Goal: Navigation & Orientation: Find specific page/section

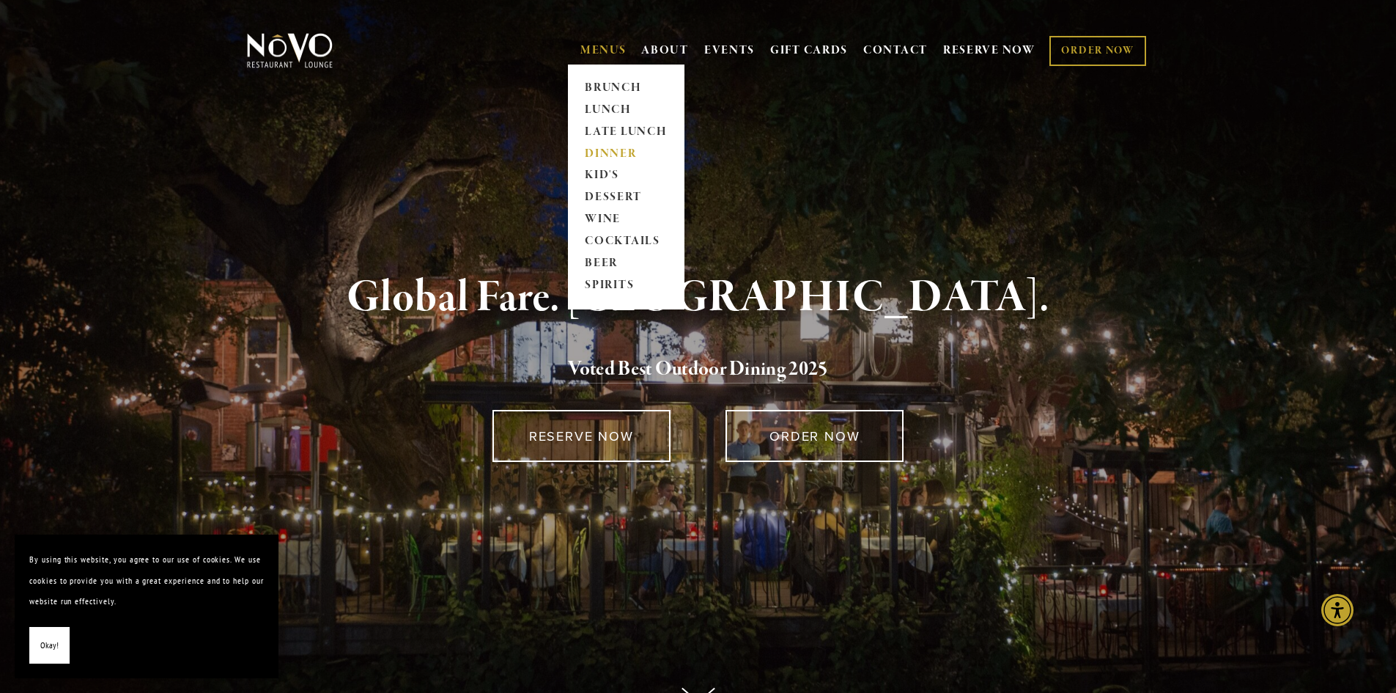
click at [604, 156] on link "DINNER" at bounding box center [626, 154] width 92 height 22
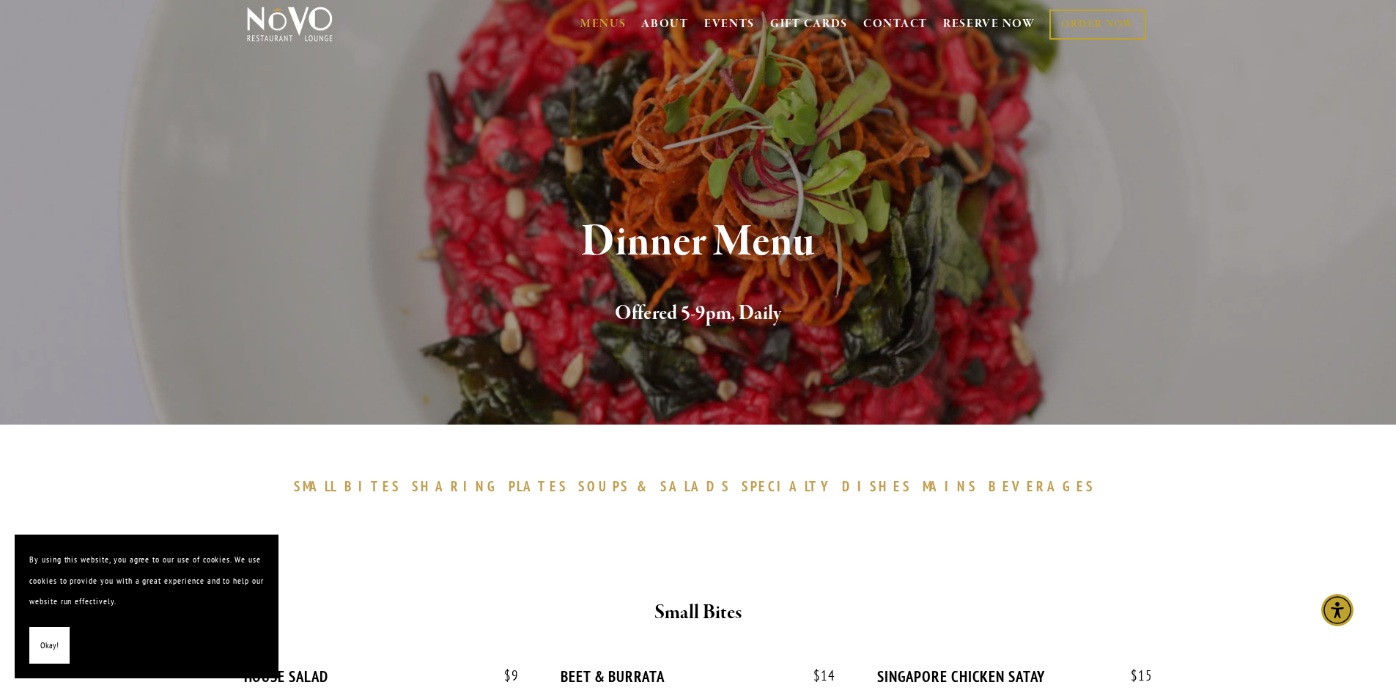
scroll to position [73, 0]
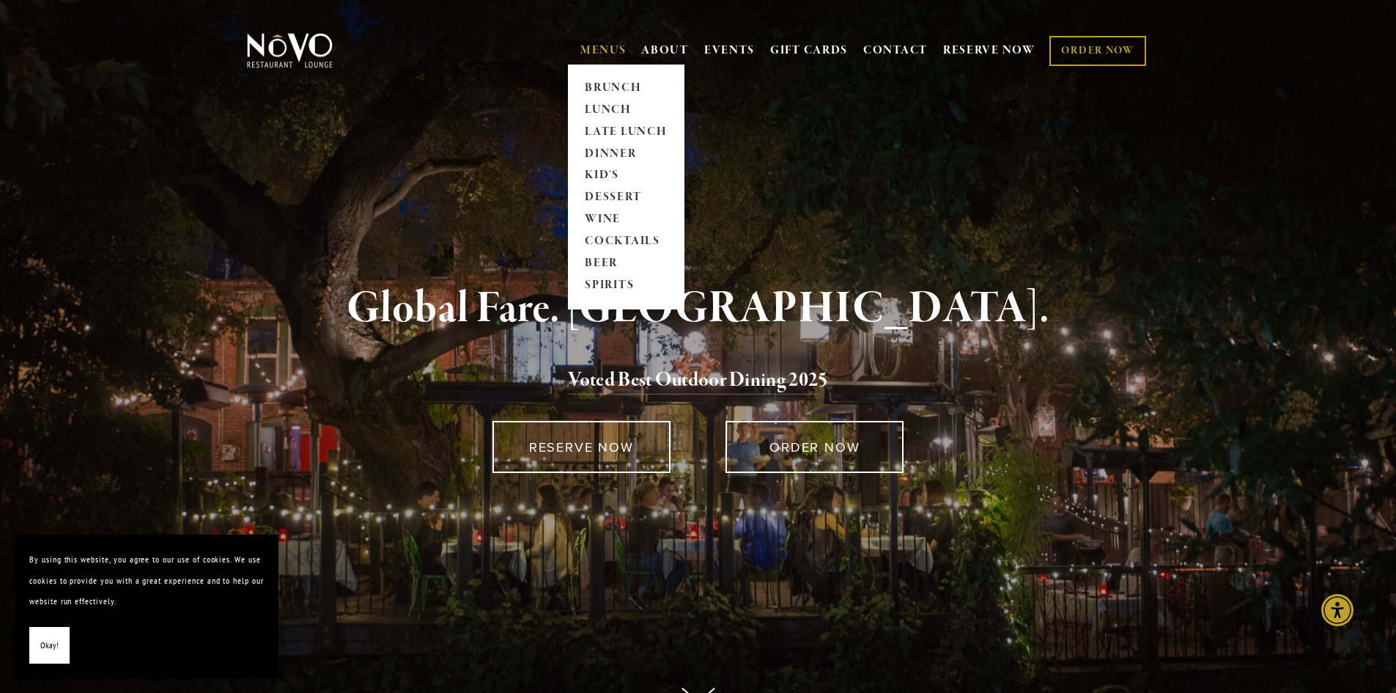
click at [592, 46] on link "MENUS" at bounding box center [603, 50] width 46 height 15
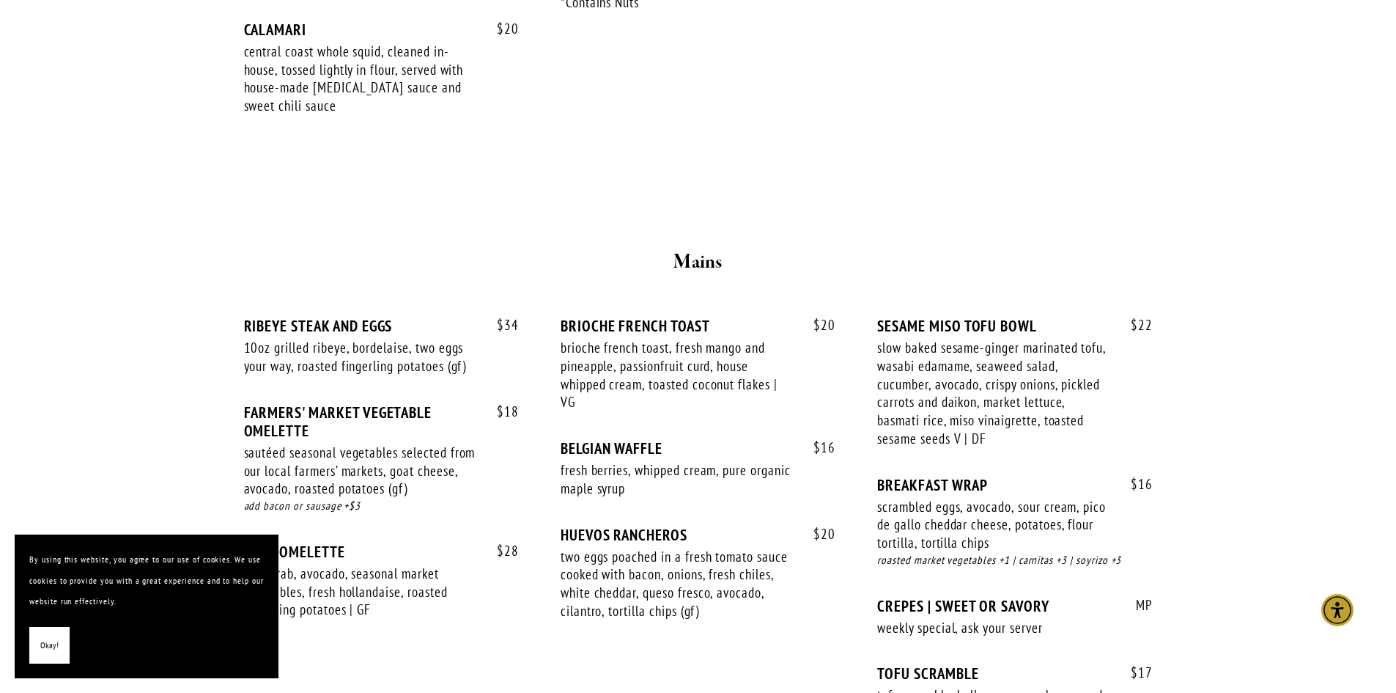
scroll to position [1026, 0]
